Goal: Task Accomplishment & Management: Manage account settings

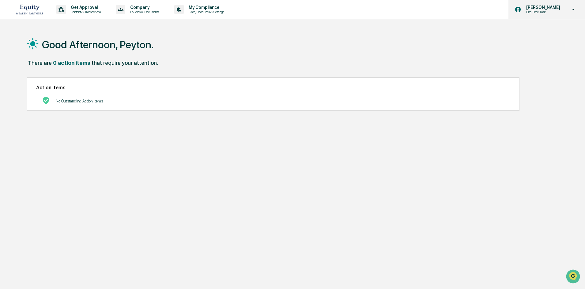
click at [574, 5] on div "[PERSON_NAME] One Time Task" at bounding box center [546, 9] width 77 height 19
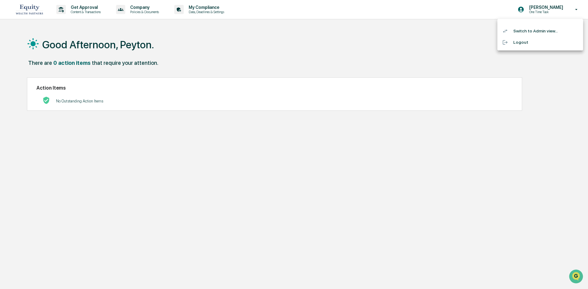
click at [521, 32] on li "Switch to Admin view..." at bounding box center [540, 30] width 86 height 11
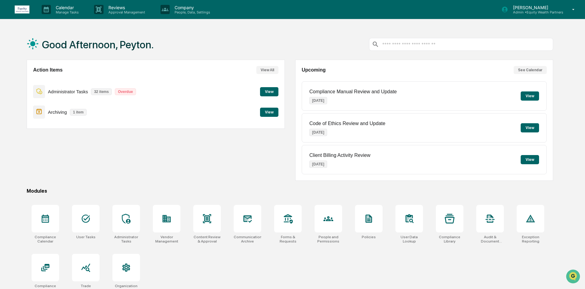
click at [268, 87] on div "Administrator Tasks 32 items Overdue View" at bounding box center [155, 91] width 245 height 21
click at [268, 91] on button "View" at bounding box center [269, 91] width 18 height 9
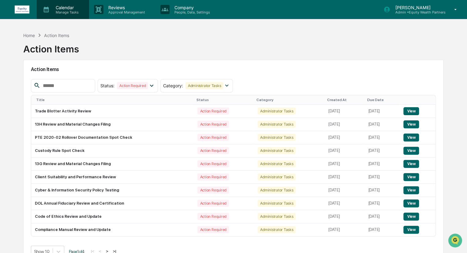
click at [60, 6] on p "Calendar" at bounding box center [66, 7] width 31 height 5
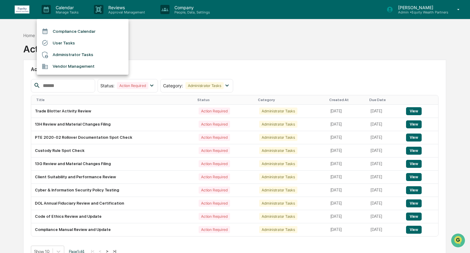
click at [82, 57] on li "Administrator Tasks" at bounding box center [83, 55] width 92 height 12
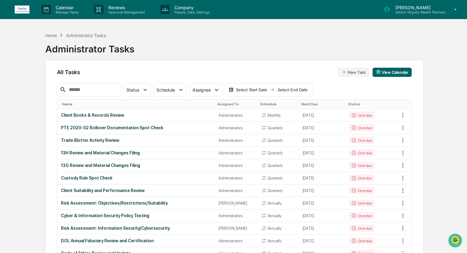
click at [454, 6] on div "Peyton Anderson Admin • Equity Wealth Partners" at bounding box center [422, 9] width 90 height 19
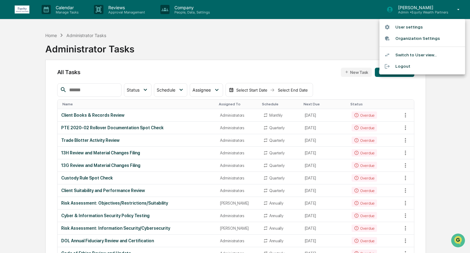
click at [334, 41] on div at bounding box center [235, 126] width 470 height 253
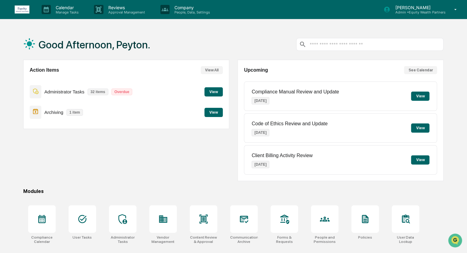
click at [217, 91] on button "View" at bounding box center [213, 91] width 18 height 9
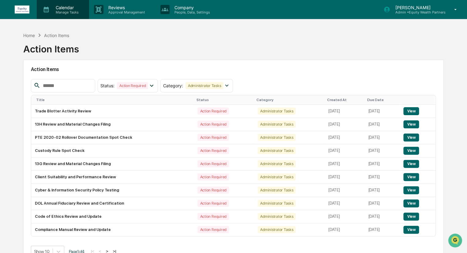
click at [70, 5] on p "Calendar" at bounding box center [66, 7] width 31 height 5
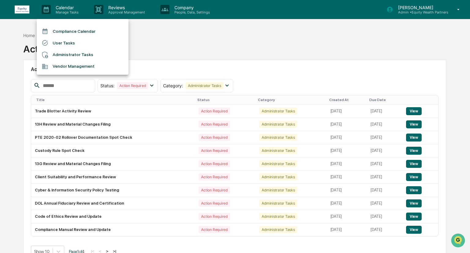
click at [88, 56] on li "Administrator Tasks" at bounding box center [83, 55] width 92 height 12
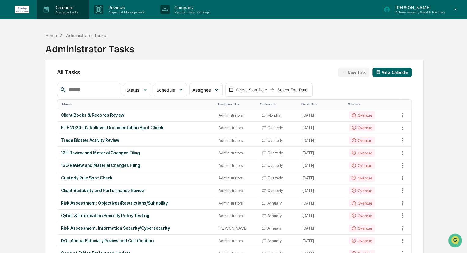
click at [70, 11] on p "Manage Tasks" at bounding box center [66, 12] width 31 height 4
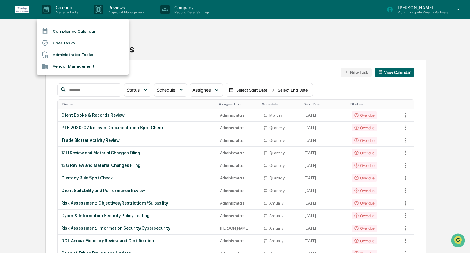
click at [79, 56] on li "Administrator Tasks" at bounding box center [83, 55] width 92 height 12
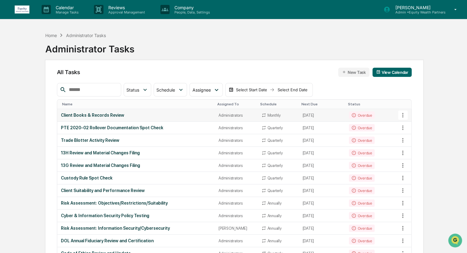
click at [99, 113] on div "Client Books & Records Review" at bounding box center [136, 115] width 150 height 5
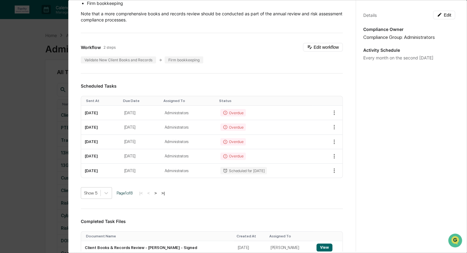
scroll to position [92, 0]
click at [156, 191] on button ">" at bounding box center [155, 192] width 6 height 5
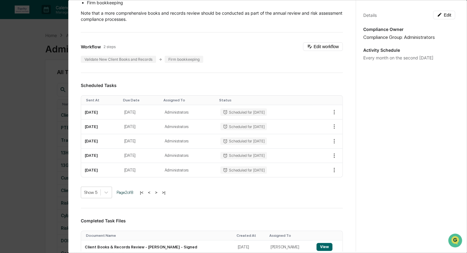
click at [152, 191] on button "<" at bounding box center [149, 192] width 6 height 5
